Goal: Find specific page/section: Find specific page/section

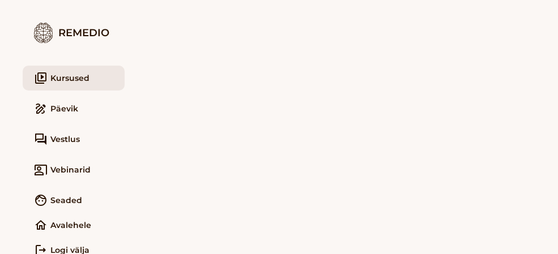
scroll to position [8, 0]
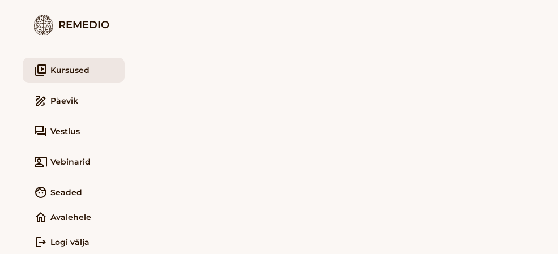
click at [287, 122] on main at bounding box center [341, 119] width 433 height 254
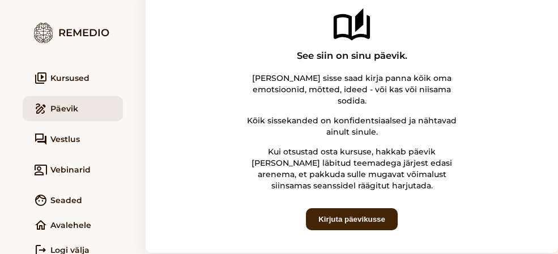
scroll to position [56, 0]
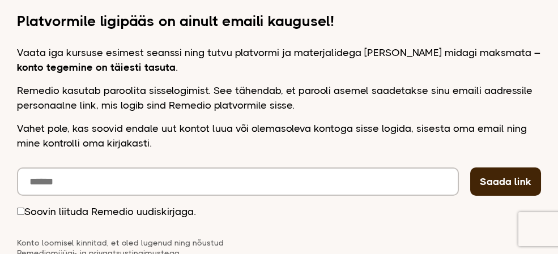
scroll to position [236, 0]
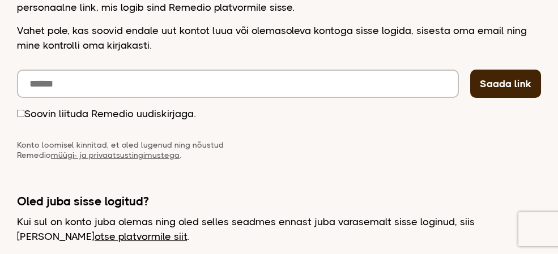
click at [53, 121] on div "Soovin liituda Remedio uudiskirjaga." at bounding box center [279, 115] width 524 height 16
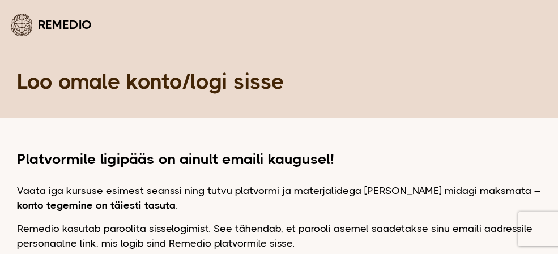
scroll to position [236, 0]
